Goal: Find specific page/section: Find specific page/section

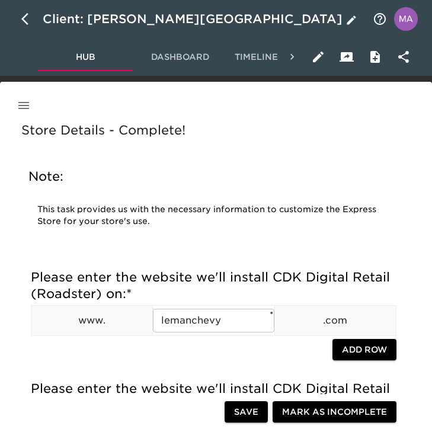
scroll to position [787, 0]
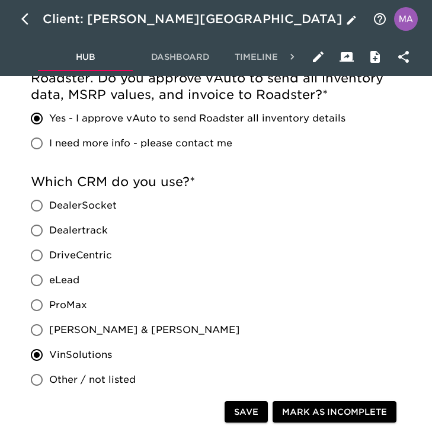
click at [25, 18] on icon "button" at bounding box center [28, 19] width 14 height 14
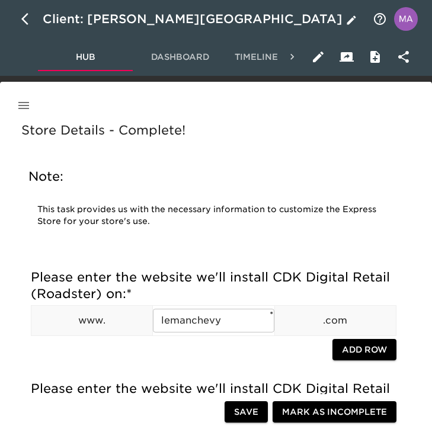
select select "10"
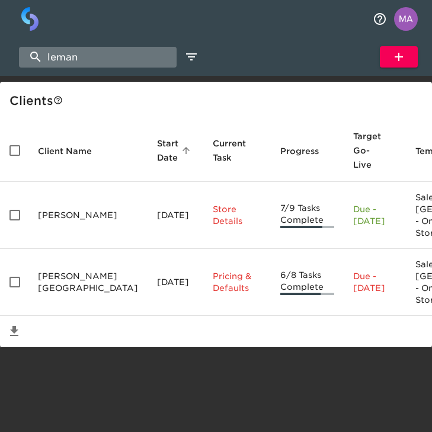
click at [108, 53] on input "leman" at bounding box center [97, 57] width 157 height 21
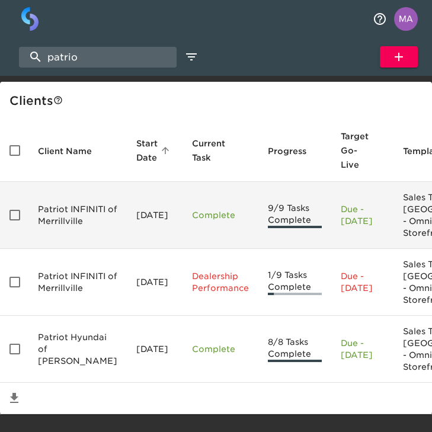
scroll to position [98, 0]
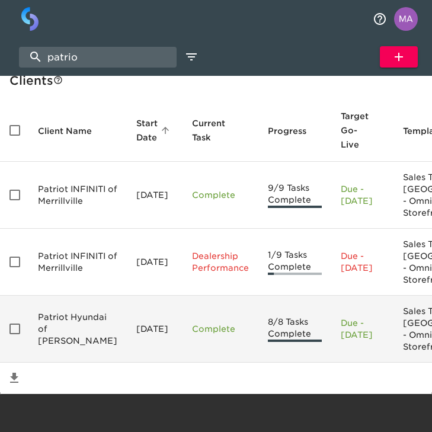
type input "patrio"
click at [51, 311] on td "Patriot Hyundai of [PERSON_NAME]" at bounding box center [77, 328] width 98 height 67
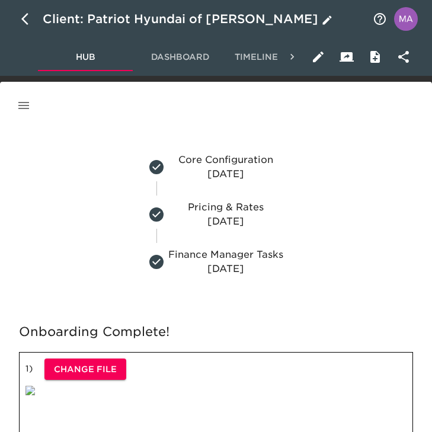
click at [28, 13] on icon "button" at bounding box center [28, 19] width 14 height 14
select select "10"
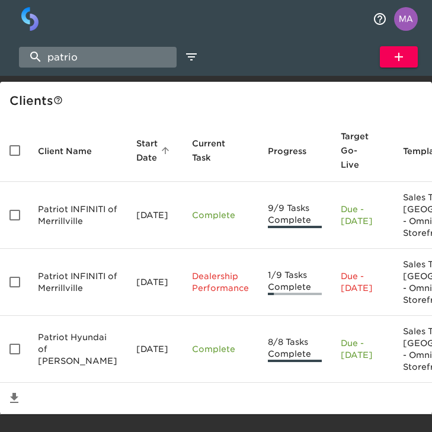
click at [87, 54] on input "patrio" at bounding box center [97, 57] width 157 height 21
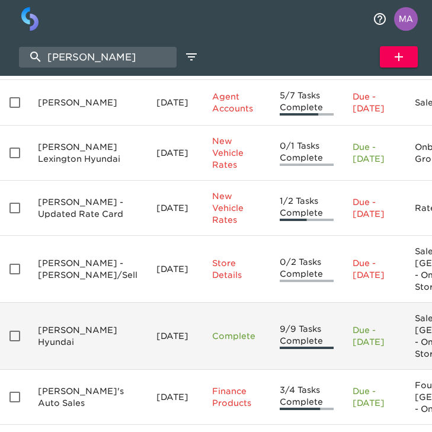
scroll to position [390, 0]
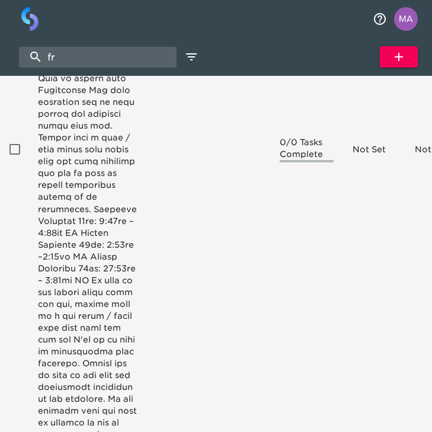
type input "f"
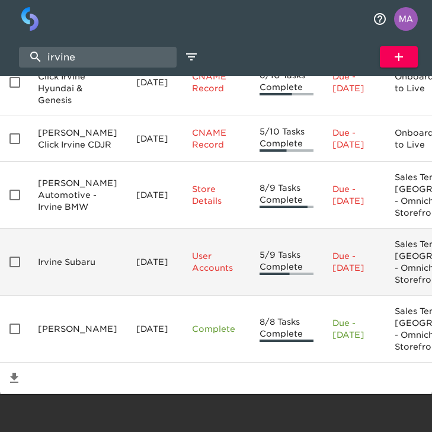
scroll to position [220, 0]
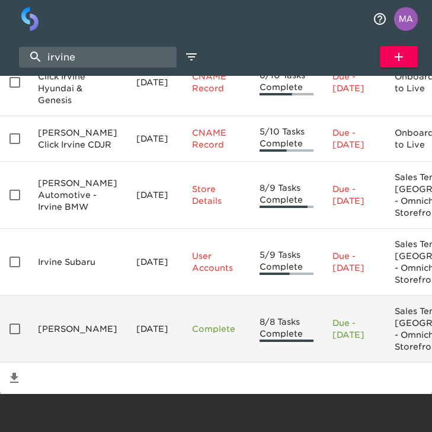
type input "irvine"
click at [144, 295] on td "[DATE]" at bounding box center [155, 328] width 56 height 67
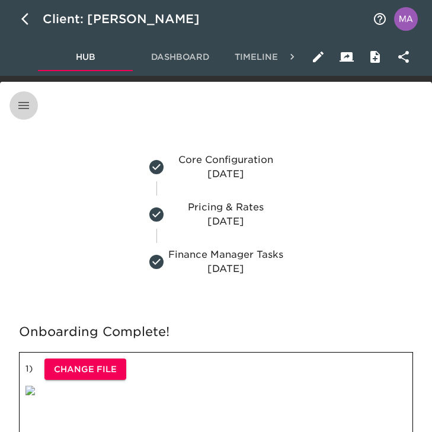
click at [31, 101] on button "button" at bounding box center [23, 105] width 28 height 28
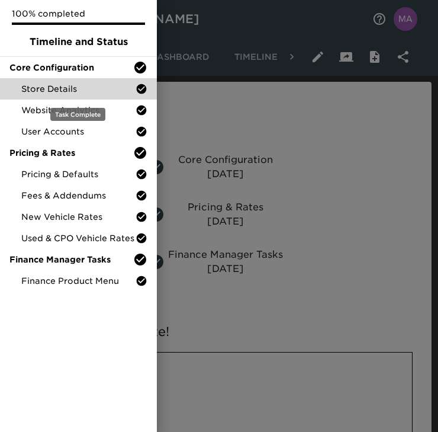
click at [32, 88] on span "Store Details" at bounding box center [78, 89] width 114 height 12
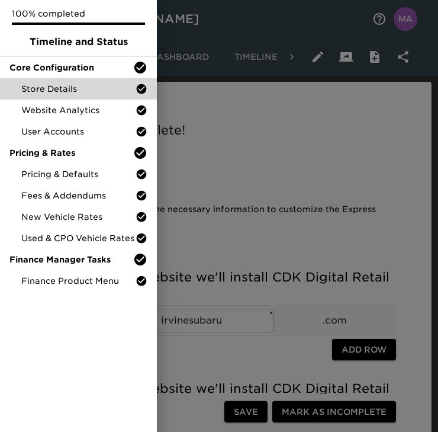
click at [309, 214] on div at bounding box center [219, 216] width 438 height 432
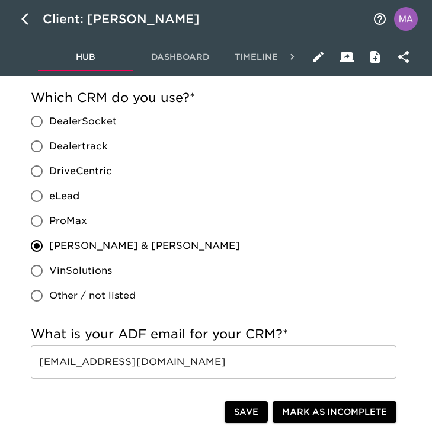
scroll to position [833, 0]
